Goal: Information Seeking & Learning: Understand process/instructions

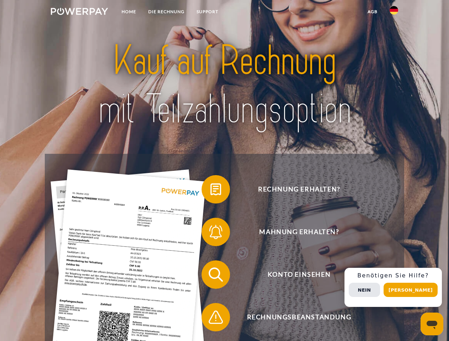
click at [79, 12] on img at bounding box center [79, 11] width 57 height 7
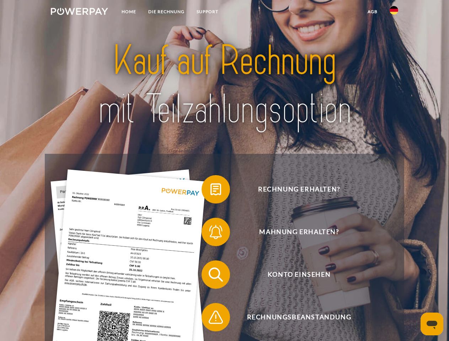
click at [393, 12] on img at bounding box center [393, 10] width 9 height 9
click at [372, 12] on link "agb" at bounding box center [372, 11] width 22 height 13
click at [210, 191] on span at bounding box center [205, 190] width 36 height 36
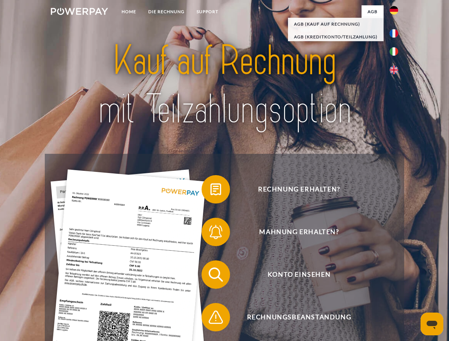
click at [210, 233] on span at bounding box center [205, 232] width 36 height 36
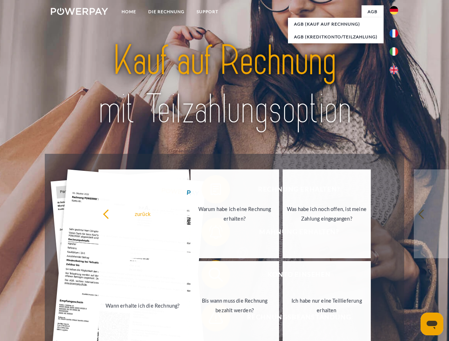
click at [210, 276] on link "Bis wann muss die Rechnung bezahlt werden?" at bounding box center [234, 305] width 88 height 89
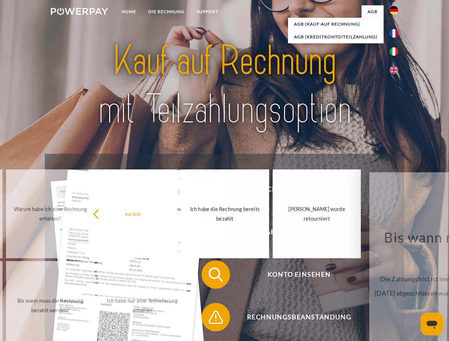
click at [210, 319] on span at bounding box center [205, 317] width 36 height 36
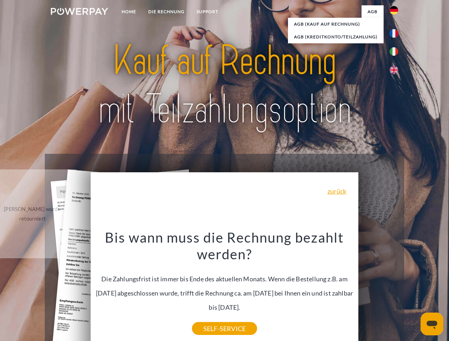
click at [395, 287] on div "Rechnung erhalten? Mahnung erhalten? Konto einsehen" at bounding box center [224, 296] width 359 height 284
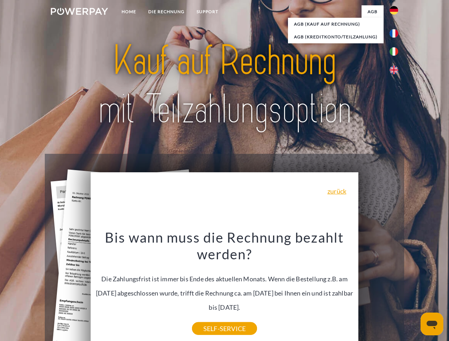
click at [378, 289] on span "Konto einsehen" at bounding box center [299, 274] width 174 height 28
click at [413, 290] on header "Home DIE RECHNUNG SUPPORT" at bounding box center [224, 245] width 449 height 490
